Goal: Task Accomplishment & Management: Use online tool/utility

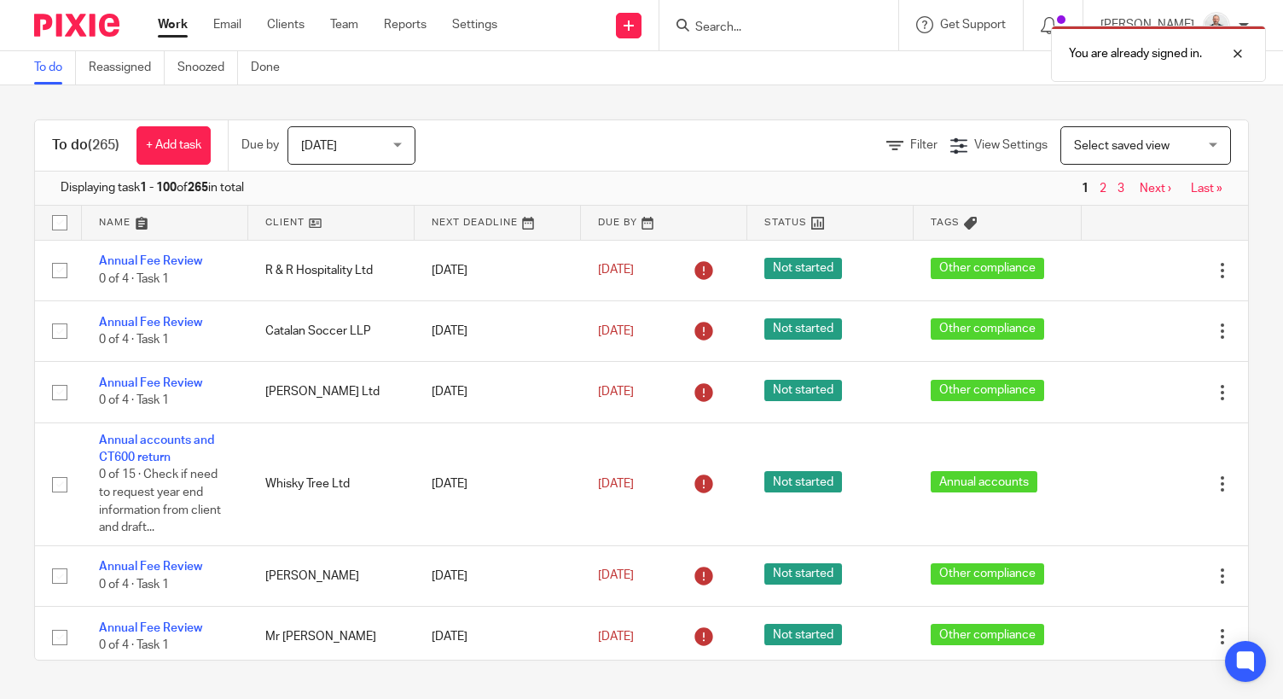
click at [829, 2] on div at bounding box center [779, 25] width 239 height 50
click at [801, 23] on div "You are already signed in." at bounding box center [954, 49] width 625 height 65
click at [1239, 73] on div "You are already signed in." at bounding box center [1158, 54] width 215 height 56
click at [739, 24] on input "Search" at bounding box center [771, 27] width 154 height 15
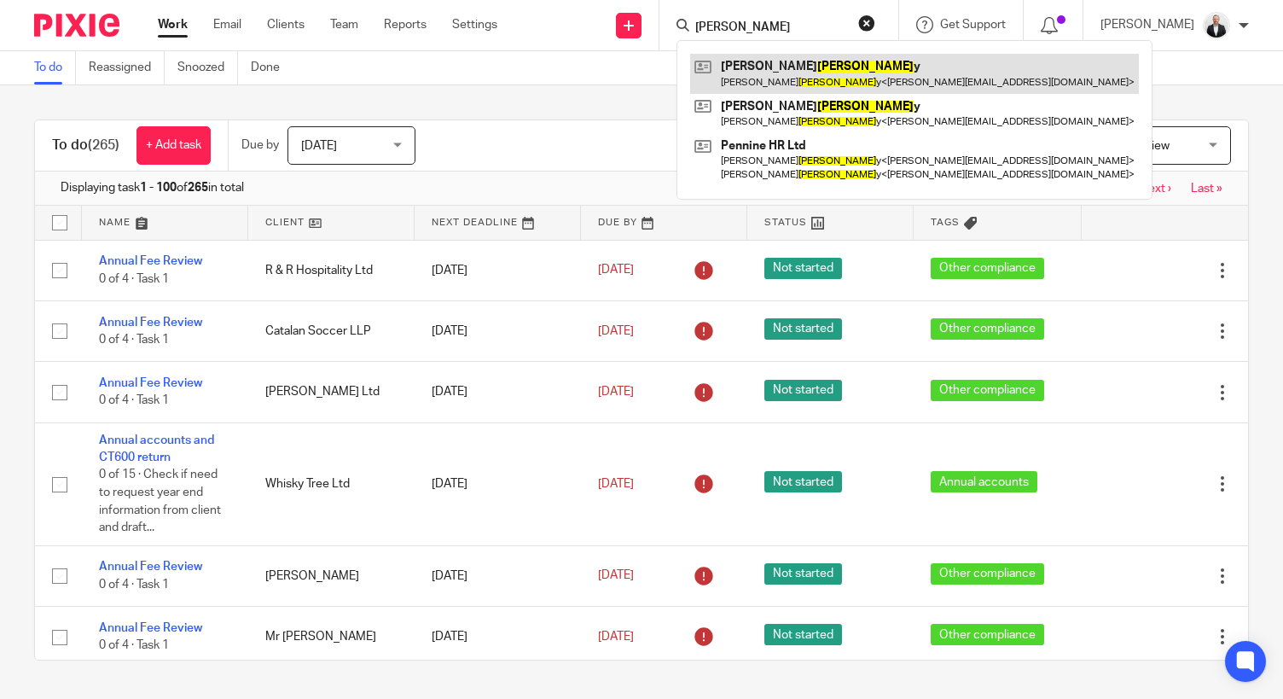
type input "bradle"
click at [842, 73] on link at bounding box center [914, 73] width 449 height 39
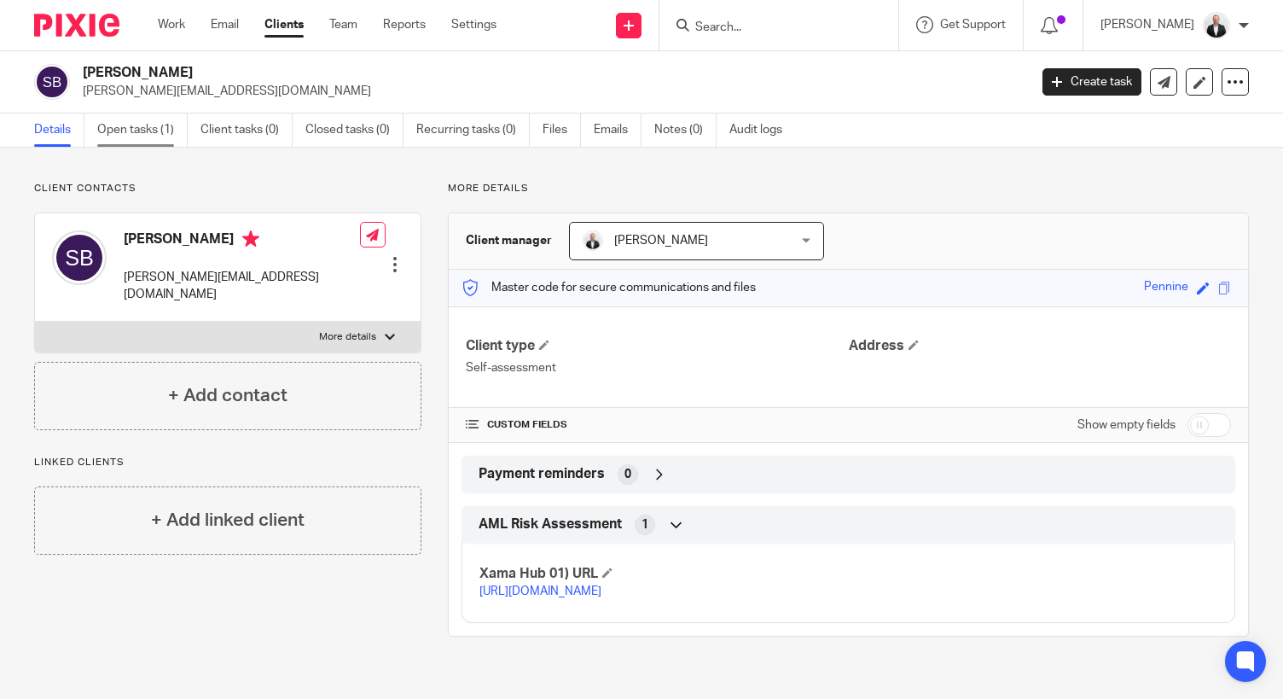
click at [170, 137] on link "Open tasks (1)" at bounding box center [142, 129] width 90 height 33
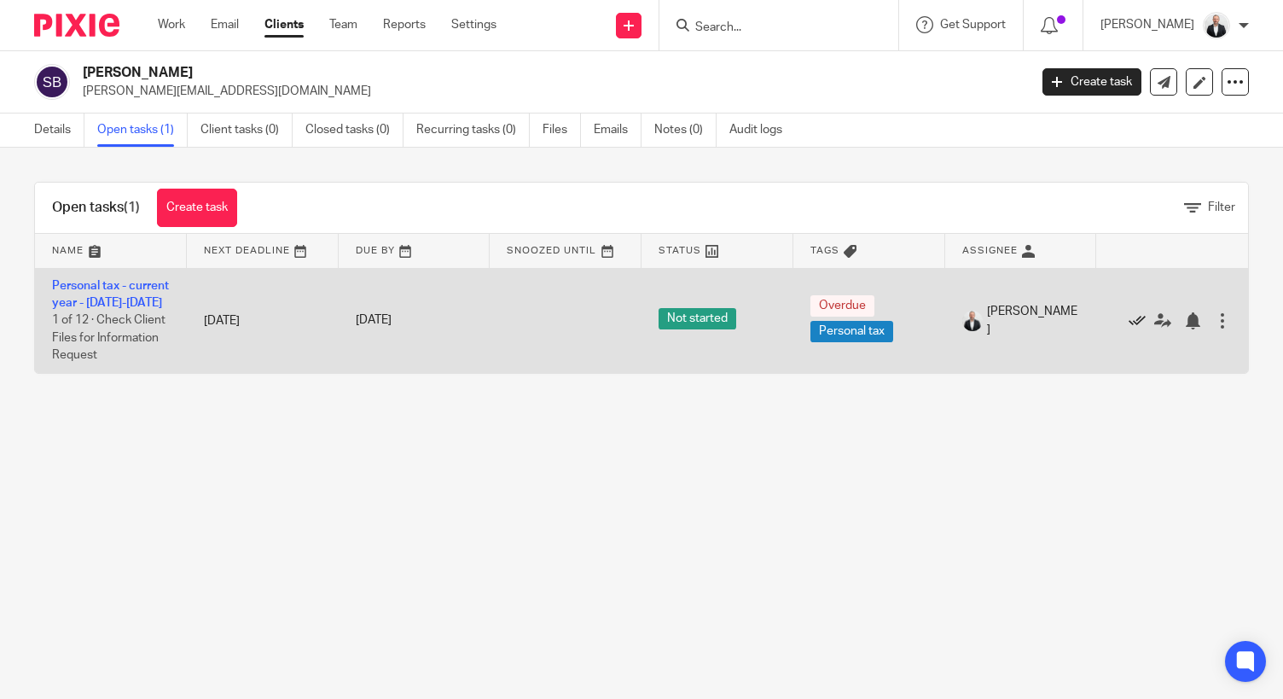
click at [1129, 329] on icon at bounding box center [1137, 320] width 17 height 17
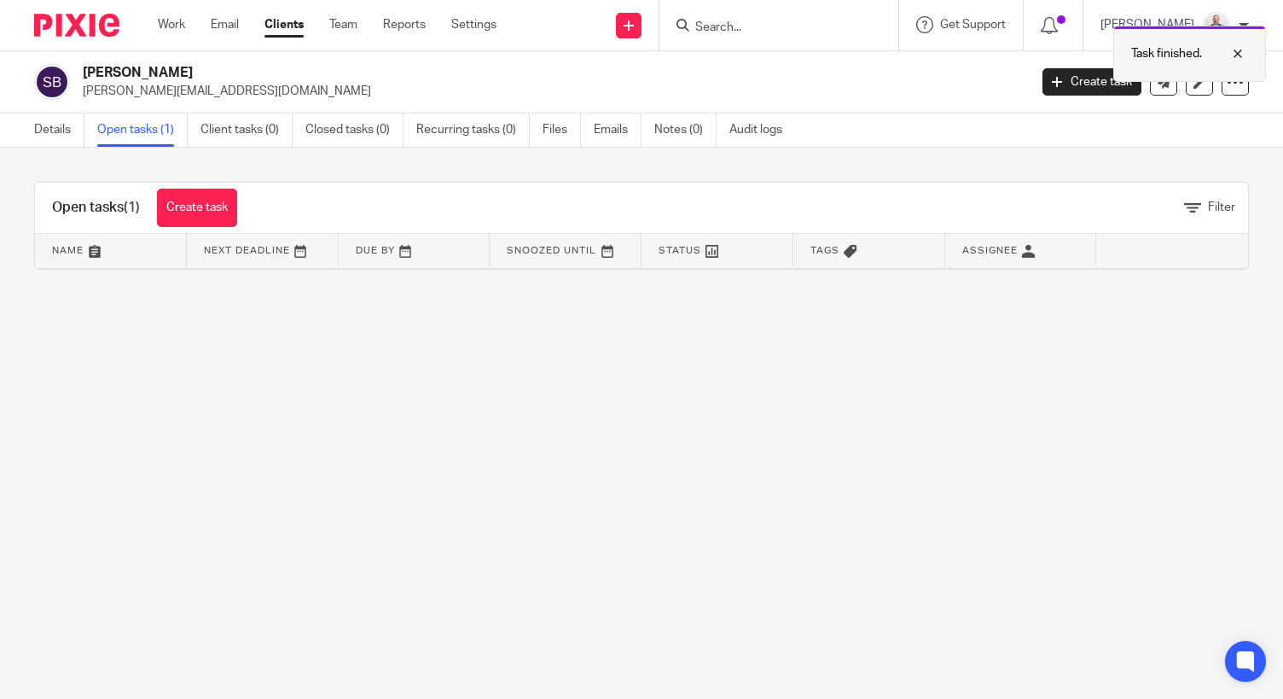
click at [1236, 51] on div at bounding box center [1225, 54] width 46 height 20
click at [148, 123] on link "Open tasks (1)" at bounding box center [142, 129] width 90 height 33
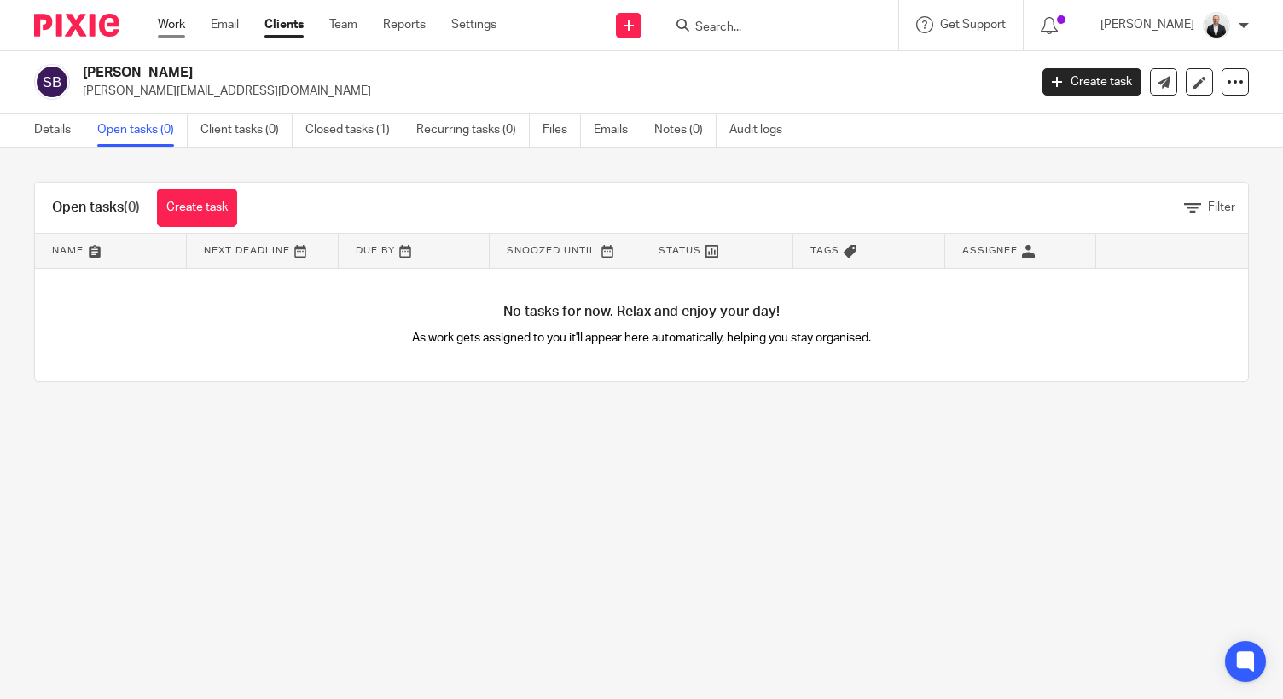
click at [175, 32] on link "Work" at bounding box center [171, 24] width 27 height 17
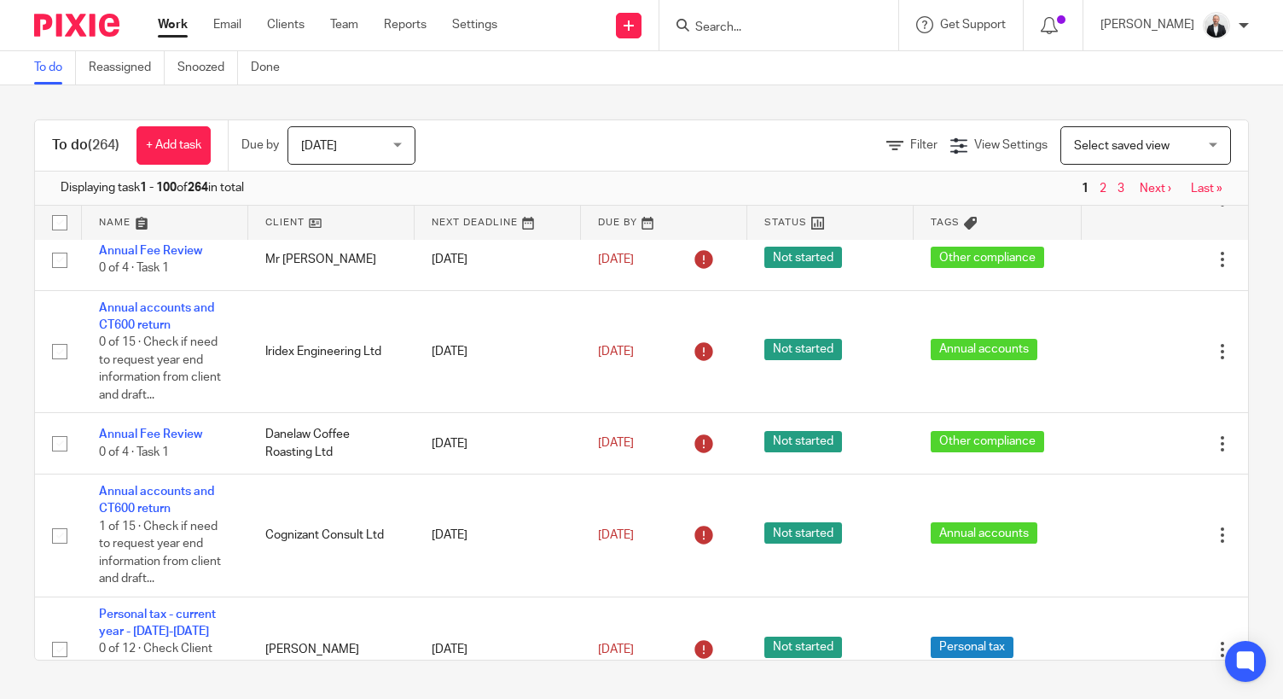
scroll to position [390, 0]
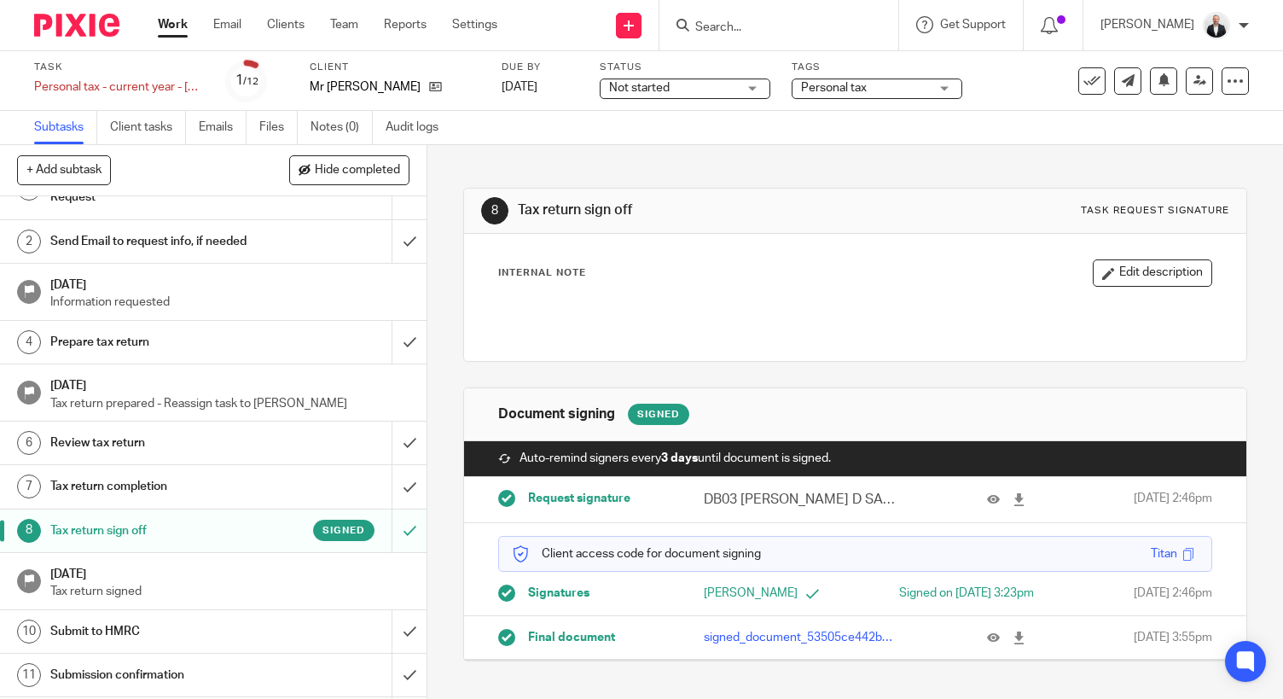
scroll to position [97, 0]
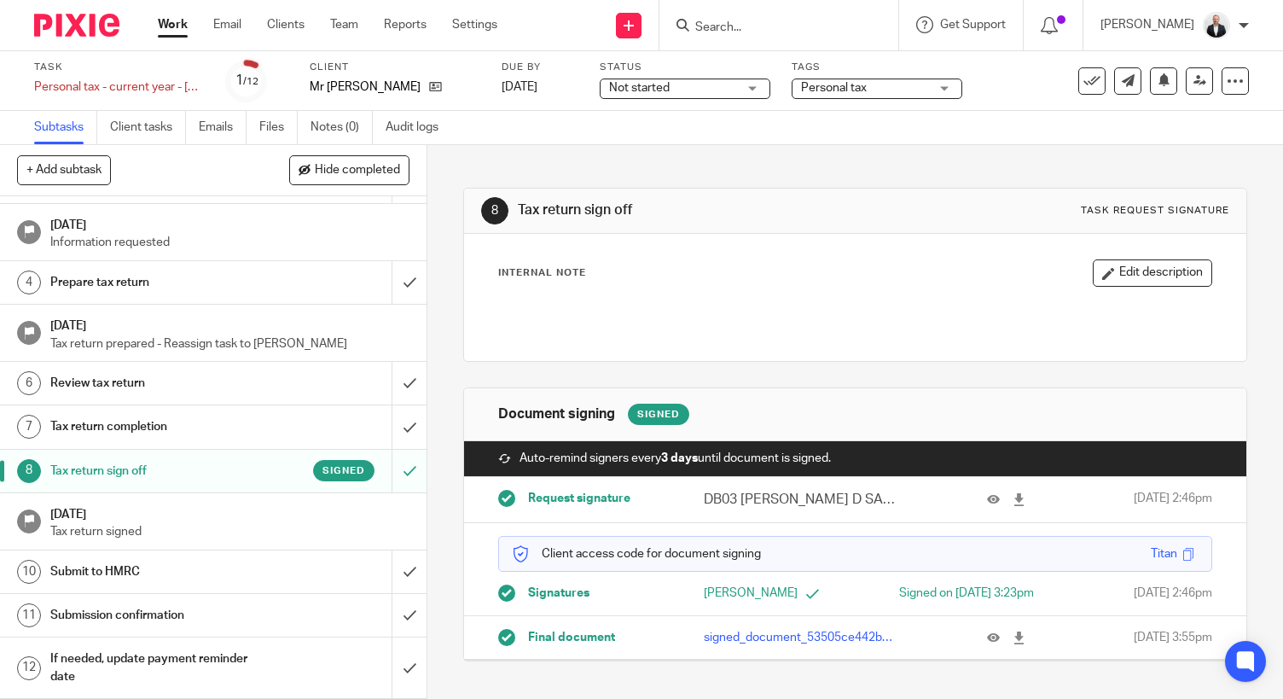
click at [286, 579] on div "Submit to HMRC" at bounding box center [212, 572] width 325 height 26
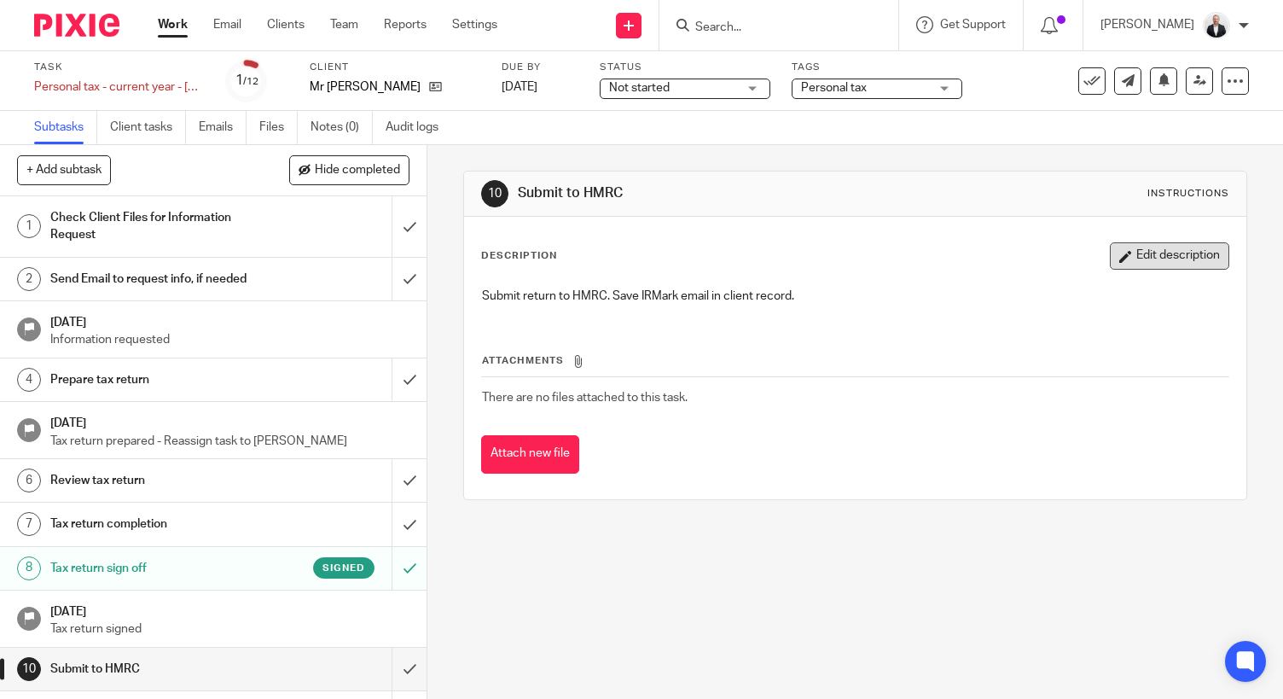
click at [1131, 263] on button "Edit description" at bounding box center [1169, 255] width 119 height 27
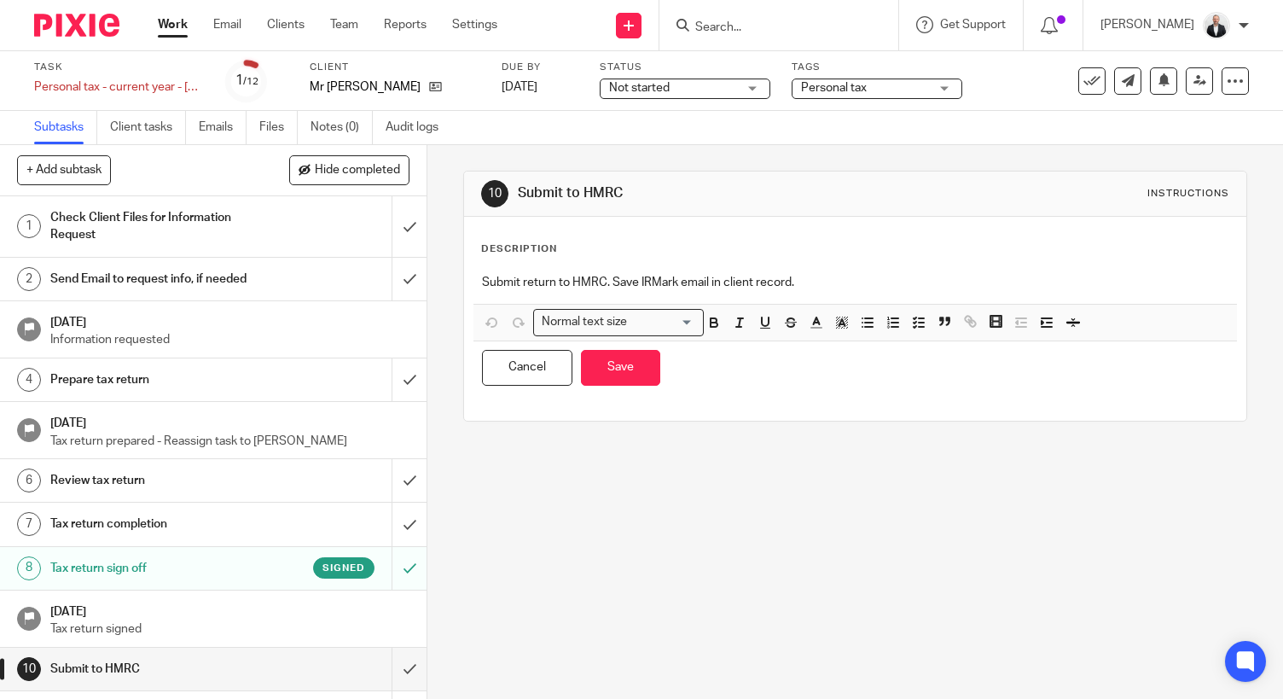
click at [885, 272] on div "Submit return to HMRC. Save IRMark email in client record." at bounding box center [856, 284] width 764 height 38
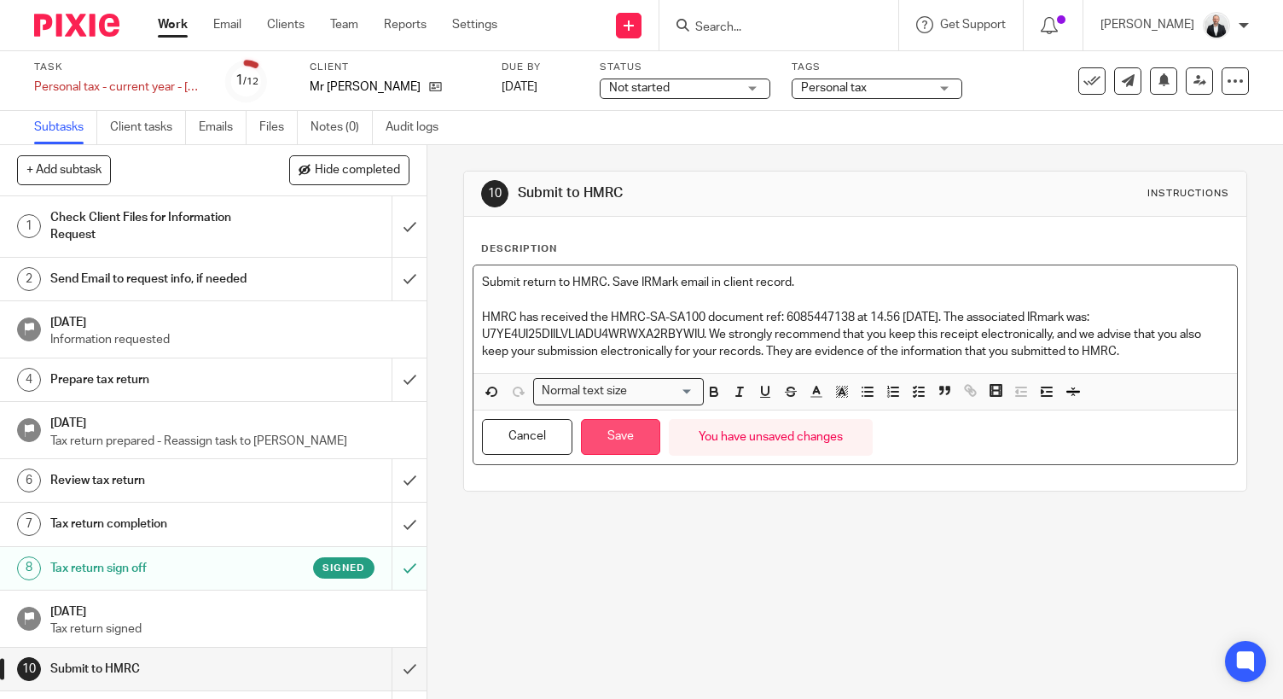
click at [645, 425] on button "Save" at bounding box center [620, 437] width 79 height 37
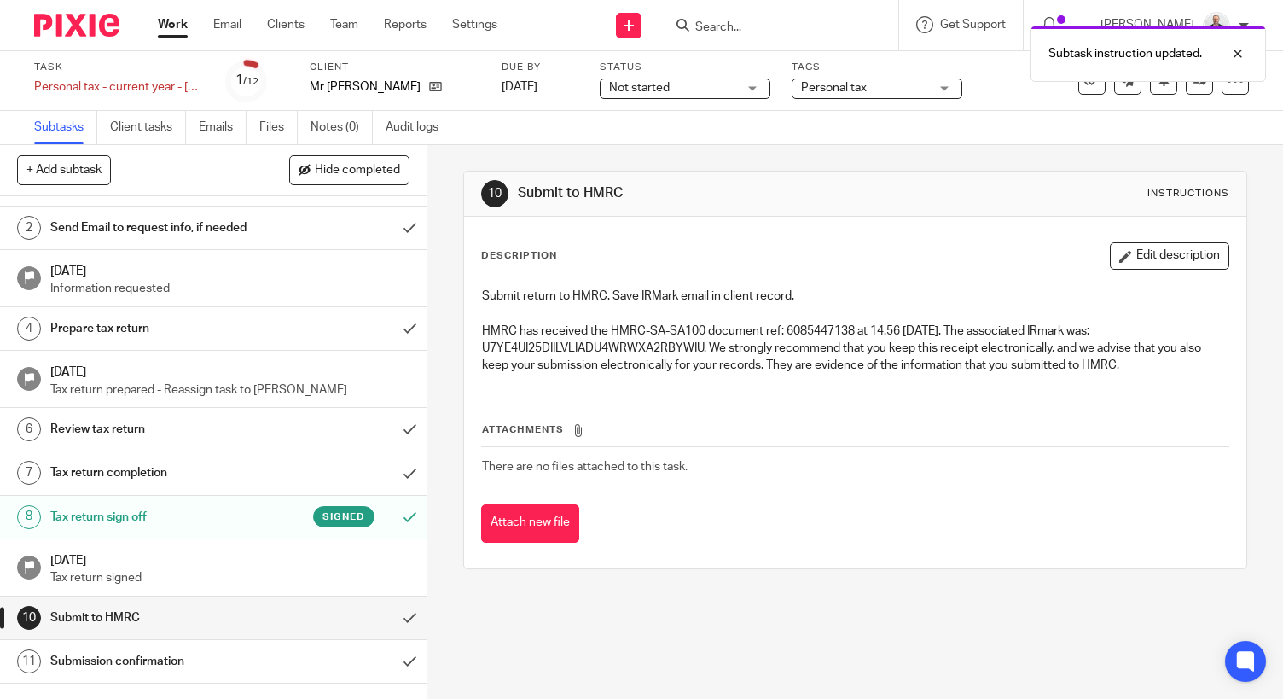
scroll to position [97, 0]
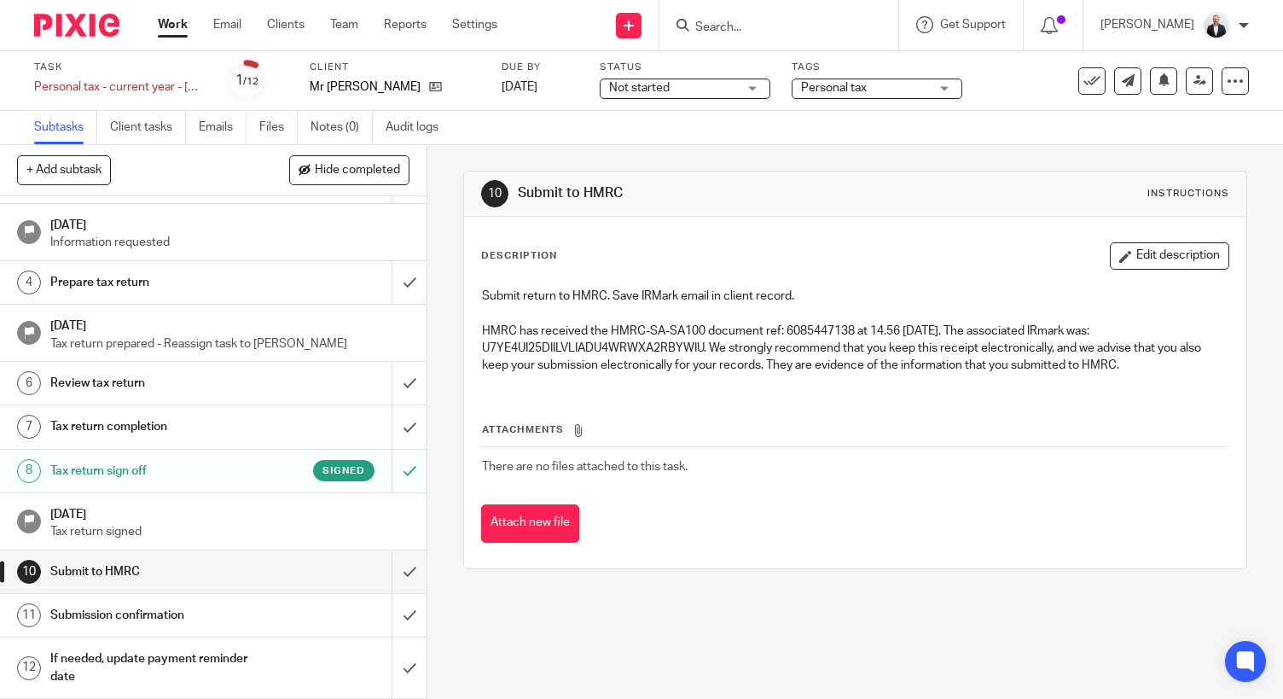
click at [195, 627] on h1 "Submission confirmation" at bounding box center [158, 615] width 217 height 26
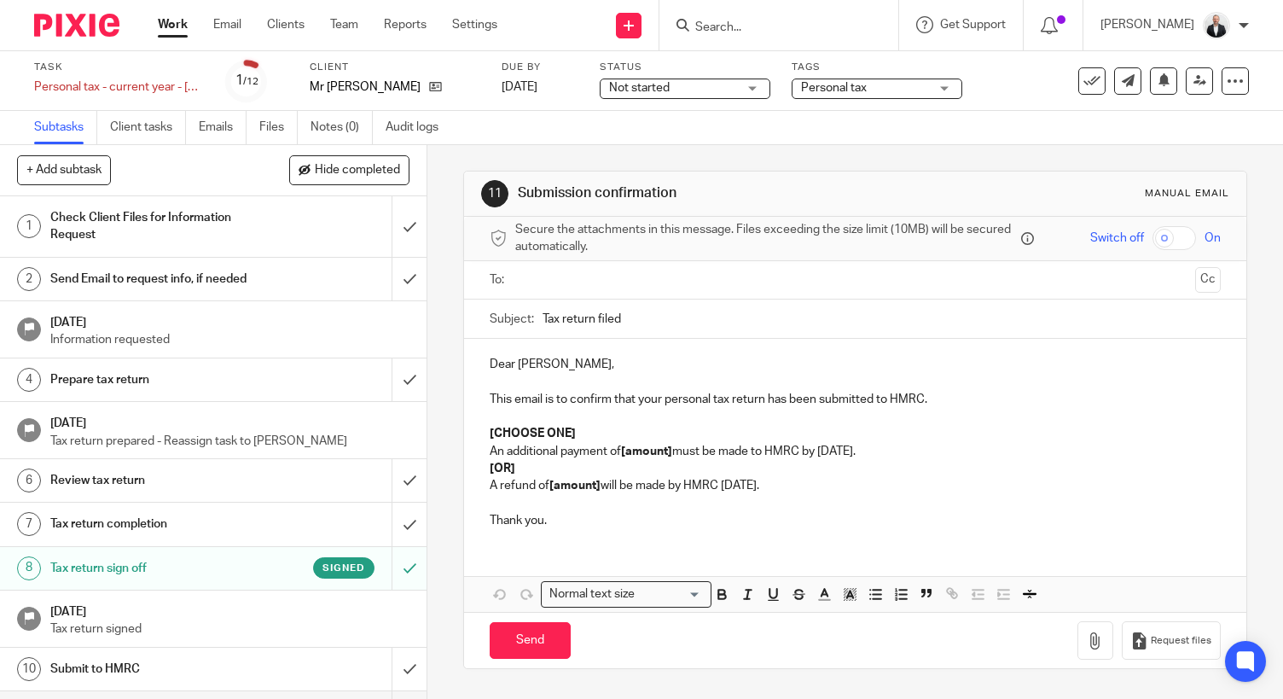
click at [640, 276] on input "text" at bounding box center [854, 281] width 667 height 20
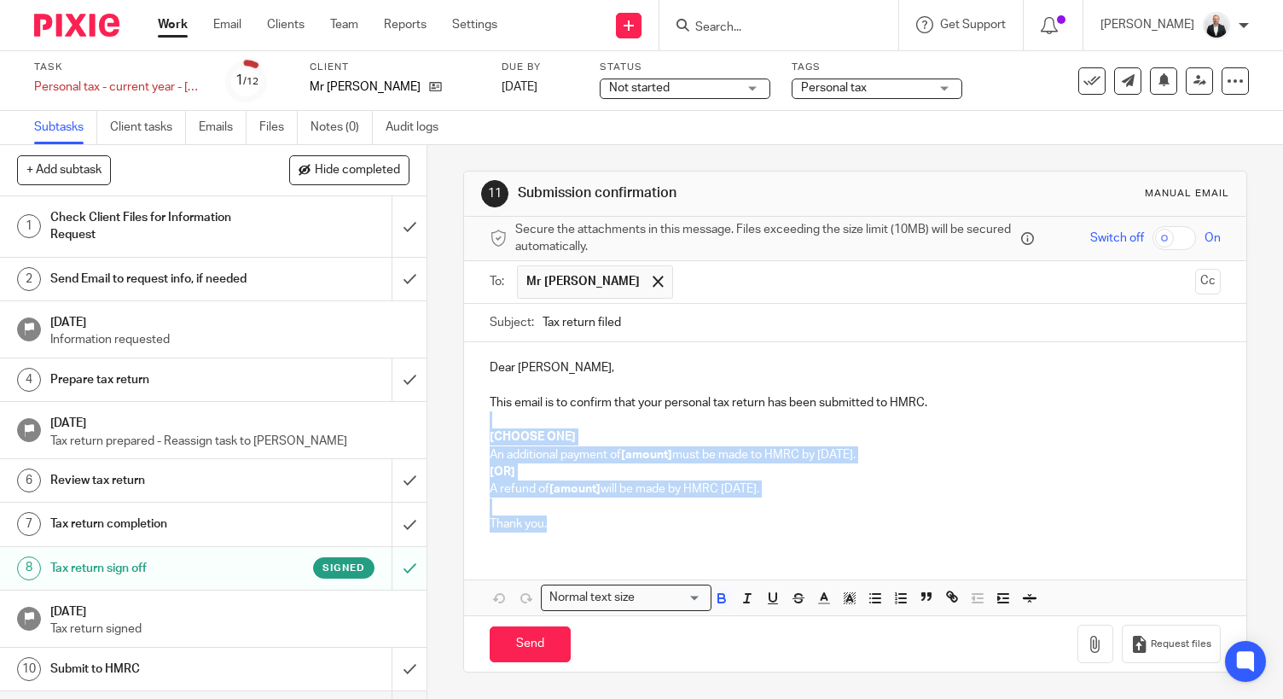
drag, startPoint x: 483, startPoint y: 423, endPoint x: 660, endPoint y: 538, distance: 211.1
click at [661, 539] on div "Dear [PERSON_NAME], This email is to confirm that your personal tax return has …" at bounding box center [855, 443] width 783 height 203
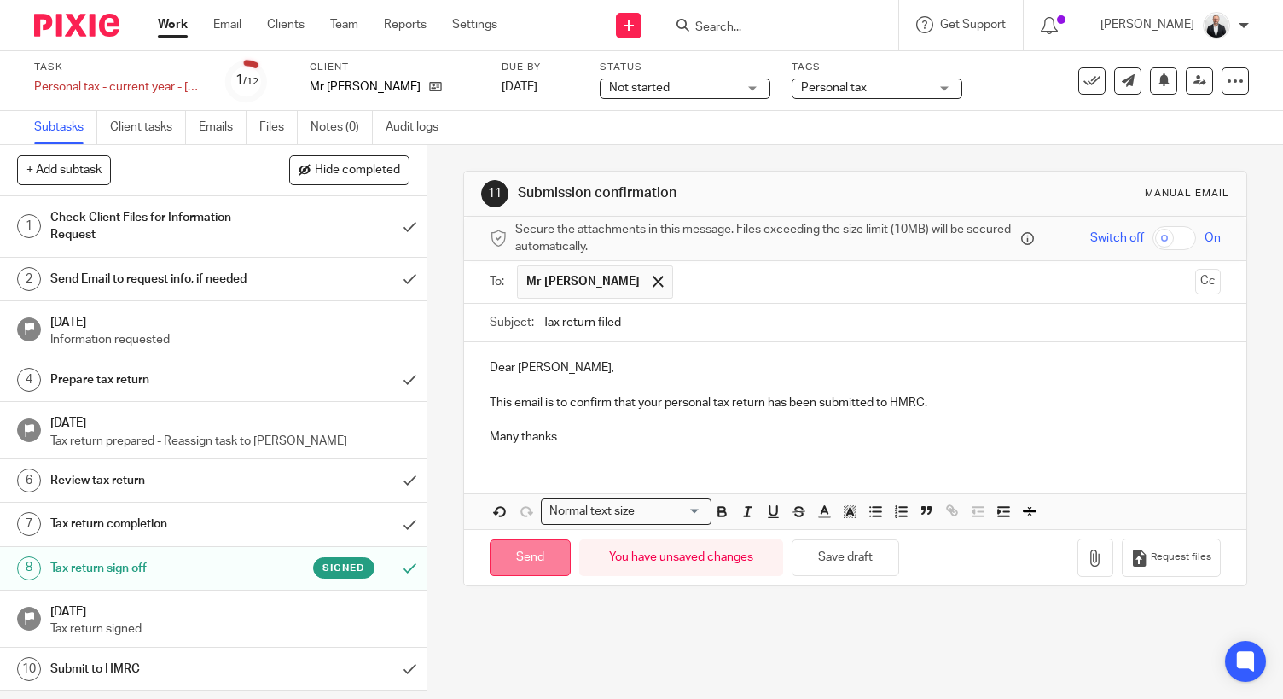
click at [538, 551] on input "Send" at bounding box center [530, 557] width 81 height 37
type input "Sent"
click at [1085, 76] on icon at bounding box center [1092, 81] width 17 height 17
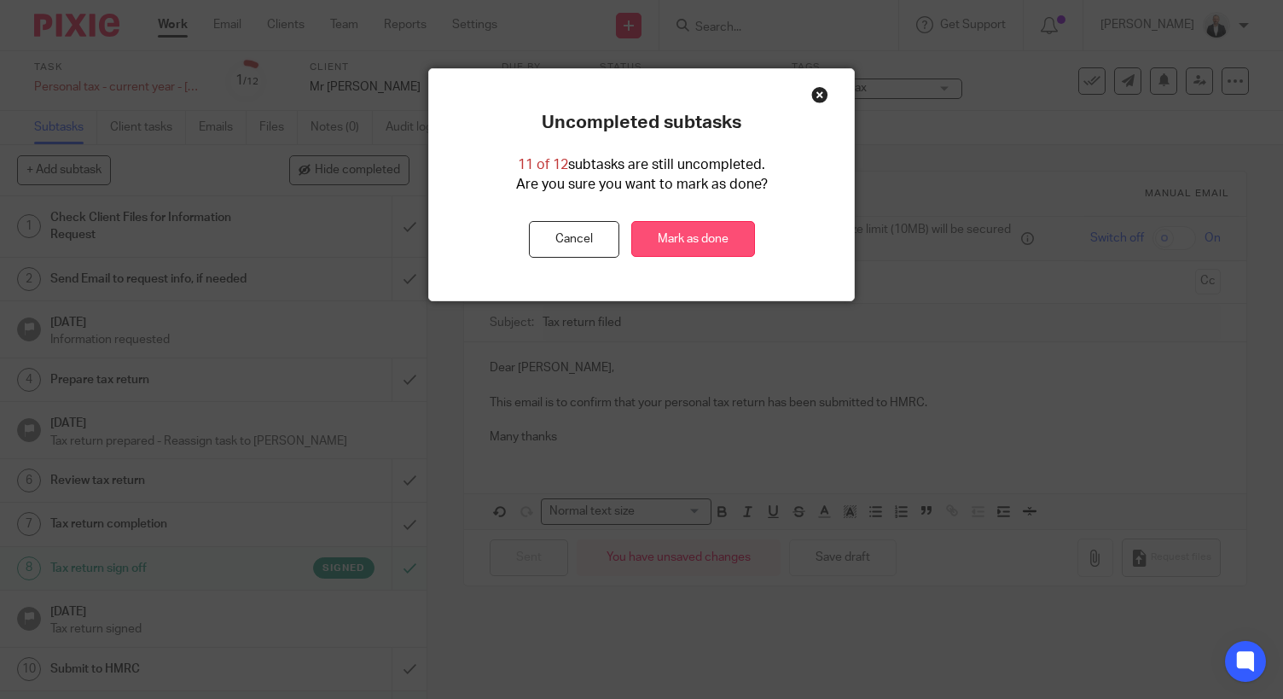
click at [685, 227] on link "Mark as done" at bounding box center [693, 239] width 124 height 37
